Goal: Task Accomplishment & Management: Complete application form

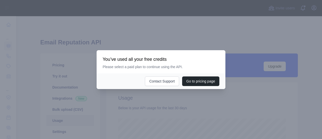
scroll to position [123, 302]
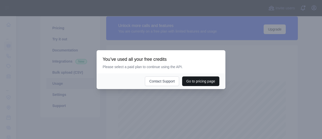
click at [194, 82] on button "Go to pricing page" at bounding box center [200, 81] width 37 height 10
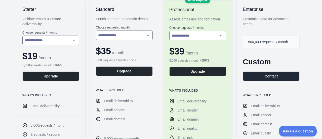
scroll to position [101, 0]
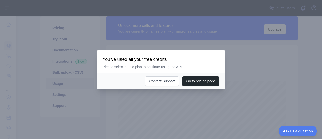
scroll to position [123, 302]
click at [147, 14] on div at bounding box center [161, 69] width 322 height 139
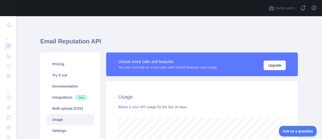
scroll to position [0, 0]
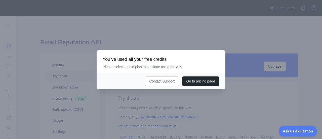
click at [85, 30] on div at bounding box center [161, 69] width 322 height 139
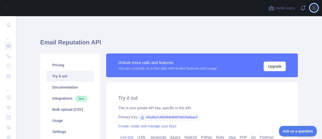
drag, startPoint x: 312, startPoint y: 6, endPoint x: 313, endPoint y: 14, distance: 7.6
click at [312, 6] on icon "button" at bounding box center [314, 8] width 6 height 6
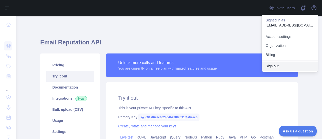
click at [278, 64] on button "Sign out" at bounding box center [290, 65] width 56 height 9
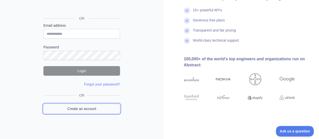
click at [85, 109] on link "Create an account" at bounding box center [81, 109] width 77 height 10
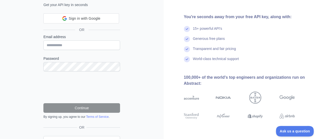
scroll to position [52, 0]
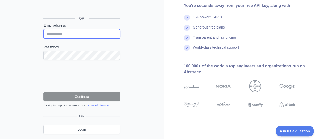
click at [83, 33] on input "Email address" at bounding box center [81, 34] width 77 height 10
paste input "**********"
type input "**********"
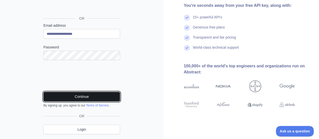
click at [64, 93] on button "Continue" at bounding box center [81, 97] width 77 height 10
